Goal: Obtain resource: Obtain resource

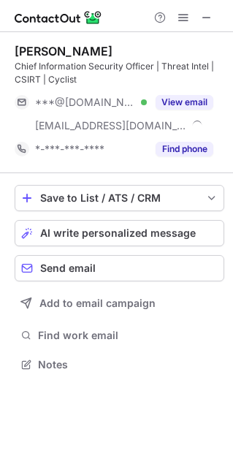
scroll to position [354, 233]
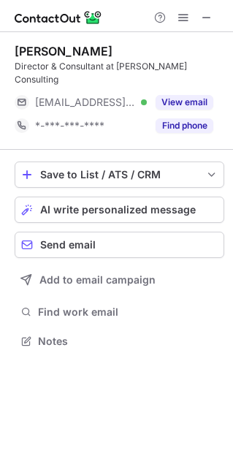
scroll to position [330, 233]
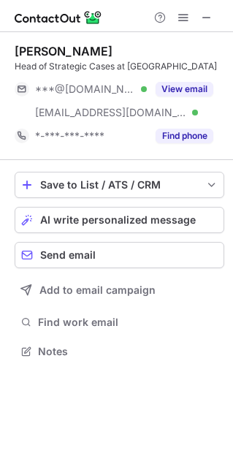
scroll to position [341, 233]
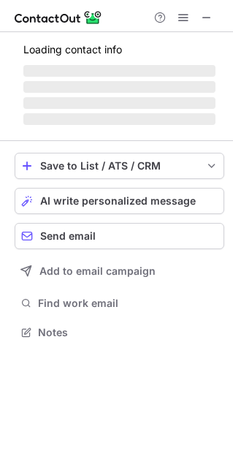
scroll to position [377, 233]
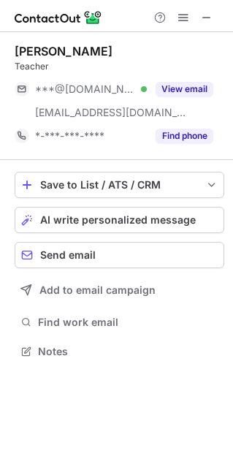
scroll to position [341, 233]
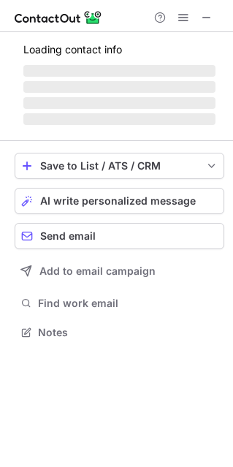
scroll to position [341, 233]
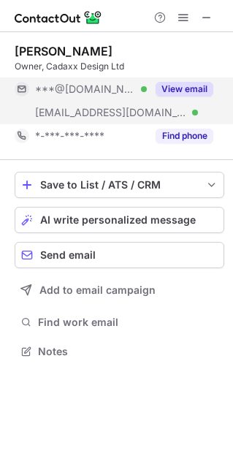
click at [176, 82] on button "View email" at bounding box center [185, 89] width 58 height 15
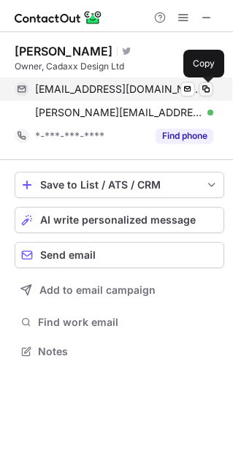
click at [210, 89] on span at bounding box center [206, 89] width 12 height 12
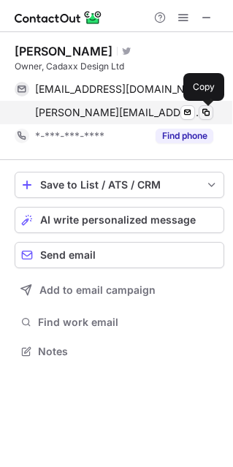
click at [205, 111] on span at bounding box center [206, 113] width 12 height 12
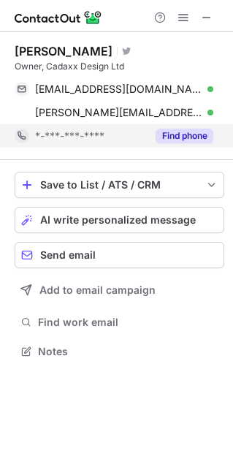
click at [192, 133] on button "Find phone" at bounding box center [185, 136] width 58 height 15
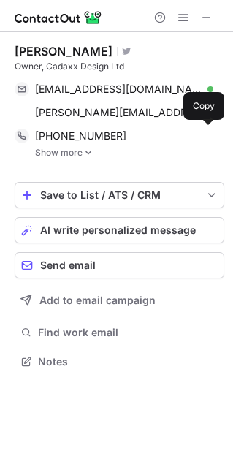
scroll to position [351, 233]
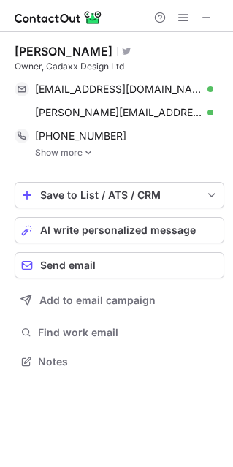
click at [92, 151] on img at bounding box center [88, 153] width 9 height 10
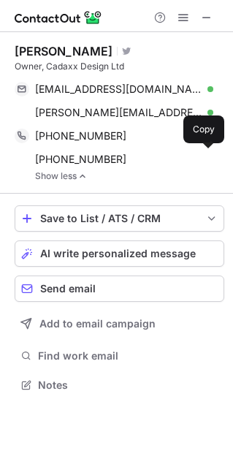
scroll to position [374, 233]
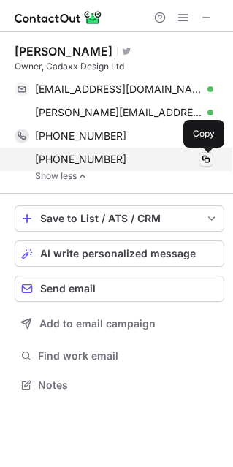
click at [204, 154] on span at bounding box center [206, 160] width 12 height 12
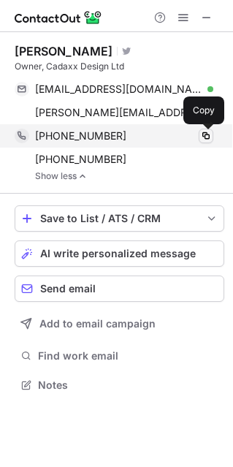
click at [205, 134] on span at bounding box center [206, 136] width 12 height 12
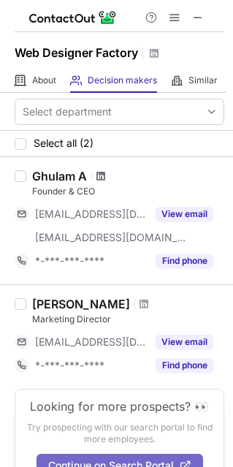
click at [99, 174] on span at bounding box center [101, 176] width 9 height 12
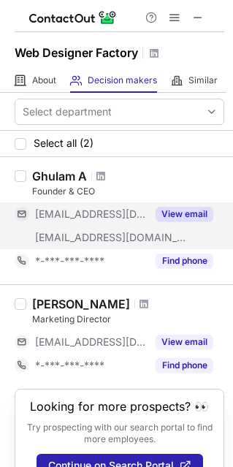
click at [206, 212] on button "View email" at bounding box center [185, 214] width 58 height 15
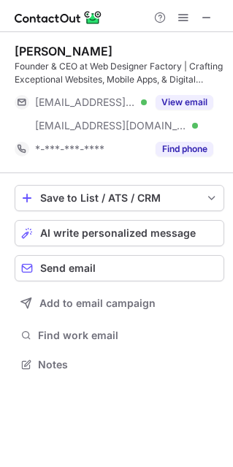
scroll to position [354, 233]
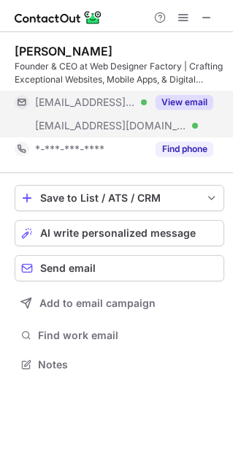
click at [189, 103] on button "View email" at bounding box center [185, 102] width 58 height 15
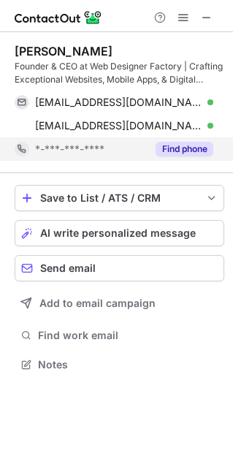
click at [192, 149] on button "Find phone" at bounding box center [185, 149] width 58 height 15
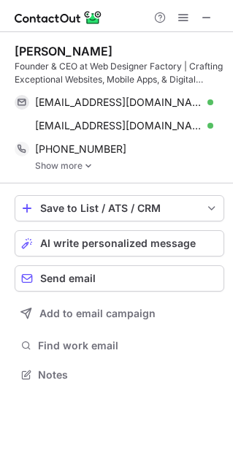
scroll to position [364, 233]
click at [88, 167] on img at bounding box center [88, 166] width 9 height 10
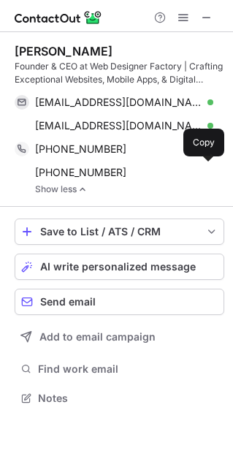
scroll to position [387, 233]
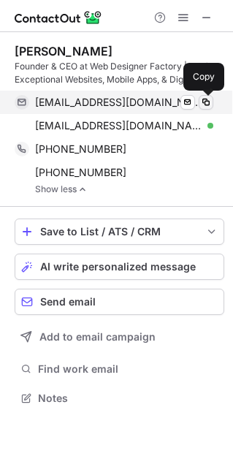
click at [207, 104] on span at bounding box center [206, 103] width 12 height 12
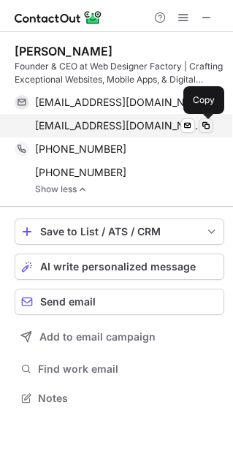
click at [208, 123] on span at bounding box center [206, 126] width 12 height 12
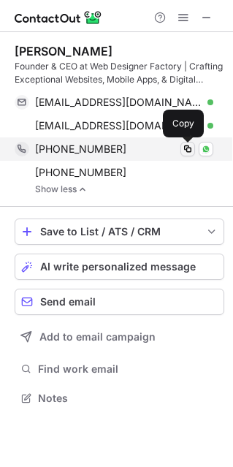
click at [188, 147] on span at bounding box center [188, 149] width 12 height 12
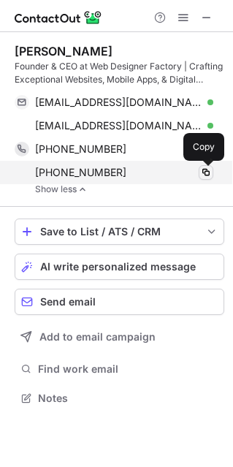
click at [207, 174] on span at bounding box center [206, 173] width 12 height 12
